Goal: Navigation & Orientation: Find specific page/section

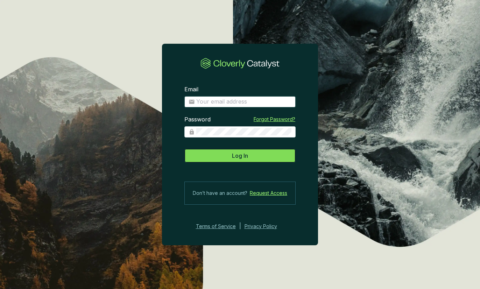
type input "[PERSON_NAME][EMAIL_ADDRESS][DOMAIN_NAME]"
click at [246, 155] on span "Log In" at bounding box center [240, 156] width 16 height 8
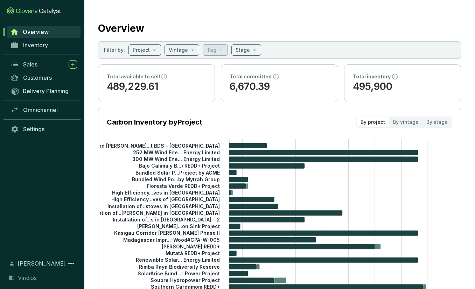
click at [34, 58] on div "Sales" at bounding box center [42, 64] width 84 height 13
click at [36, 62] on span "Sales" at bounding box center [30, 64] width 14 height 7
